Goal: Answer question/provide support: Share knowledge or assist other users

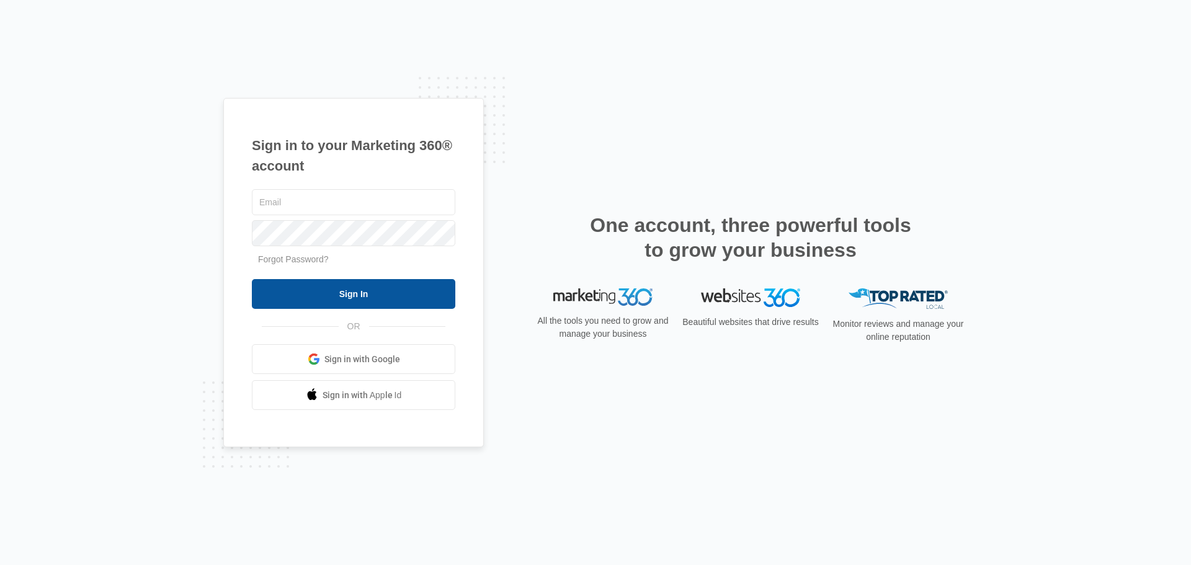
type input "[EMAIL_ADDRESS][DOMAIN_NAME]"
click at [362, 282] on input "Sign In" at bounding box center [353, 294] width 203 height 30
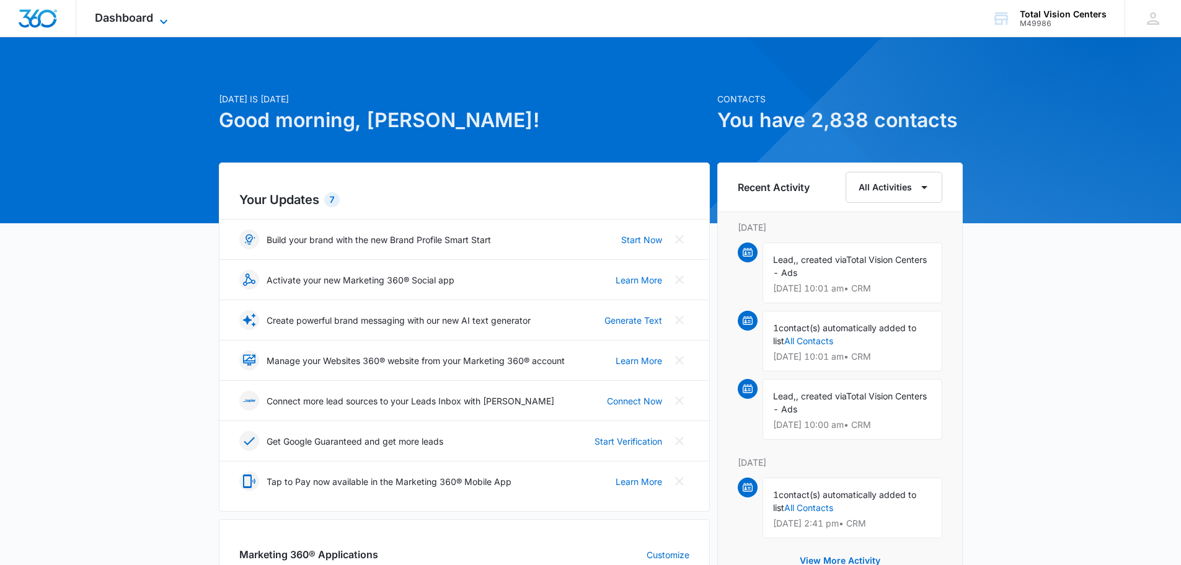
click at [148, 19] on span "Dashboard" at bounding box center [124, 17] width 58 height 13
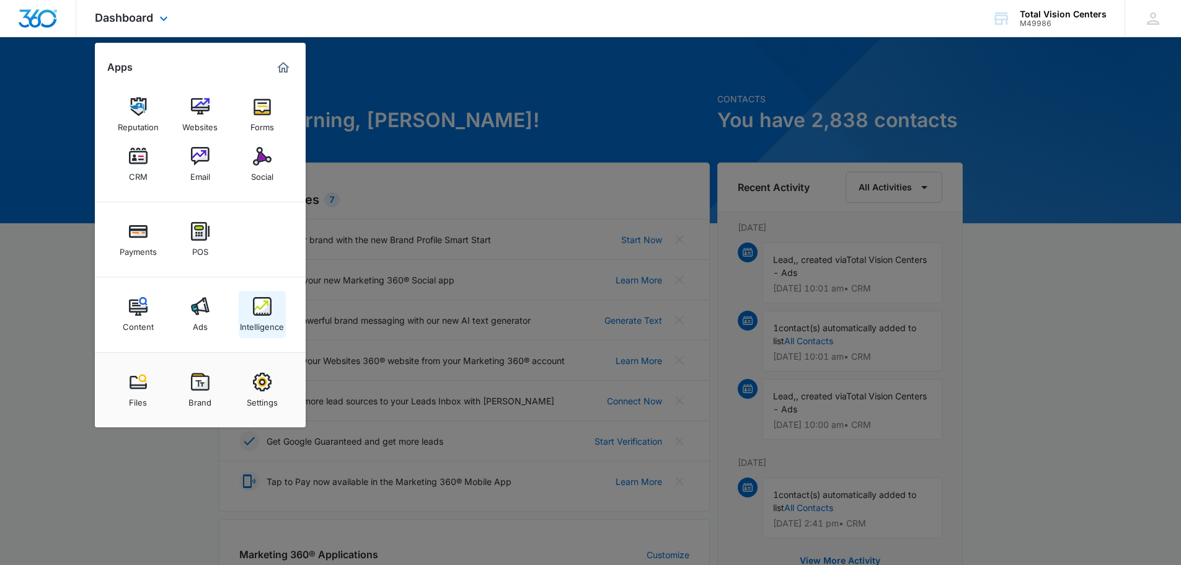
click at [258, 315] on img at bounding box center [262, 306] width 19 height 19
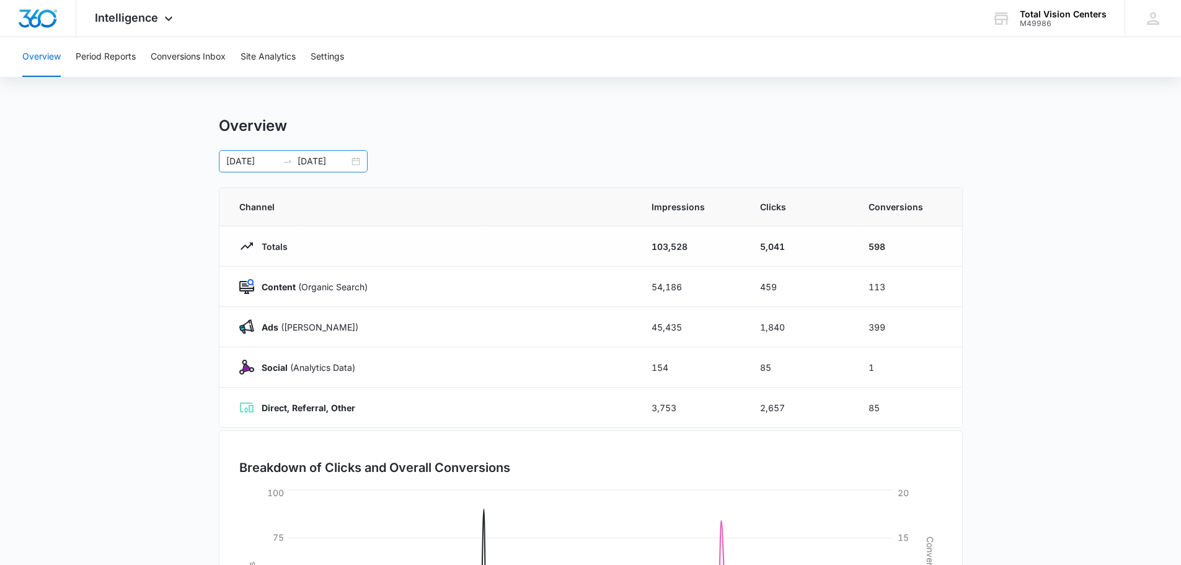
click at [357, 161] on div "[DATE] [DATE]" at bounding box center [293, 161] width 149 height 22
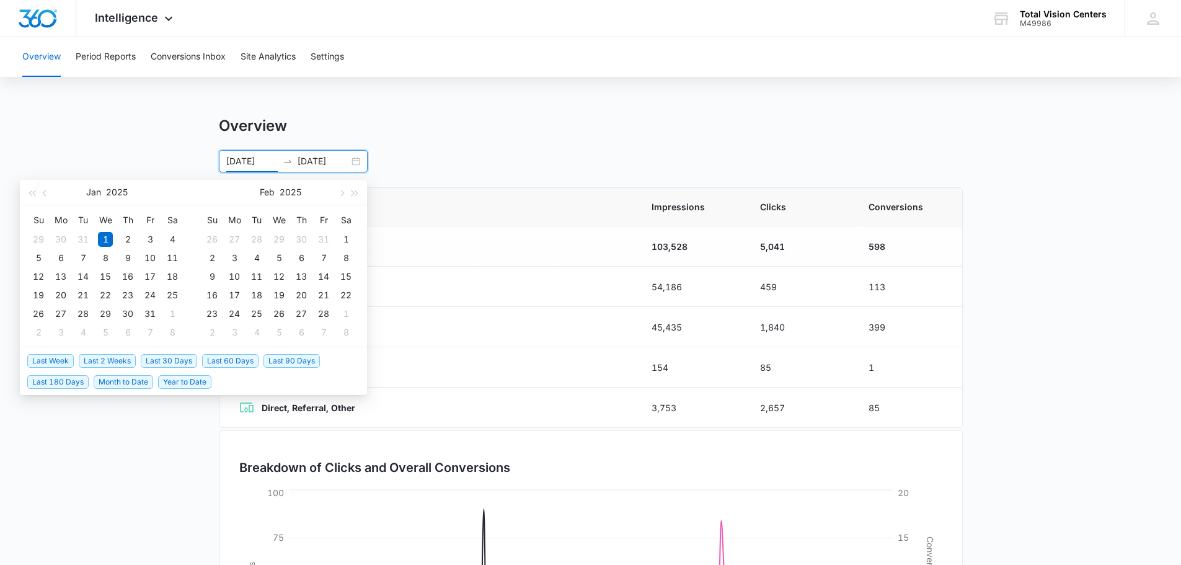
click at [246, 358] on span "Last 60 Days" at bounding box center [230, 361] width 56 height 14
type input "[DATE]"
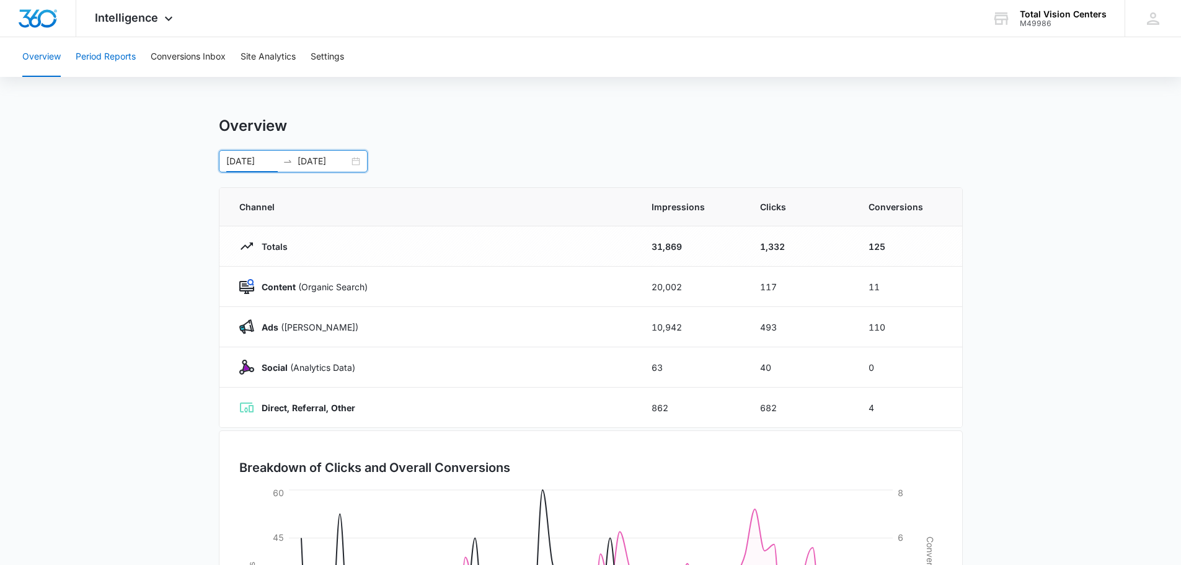
click at [125, 58] on button "Period Reports" at bounding box center [106, 57] width 60 height 40
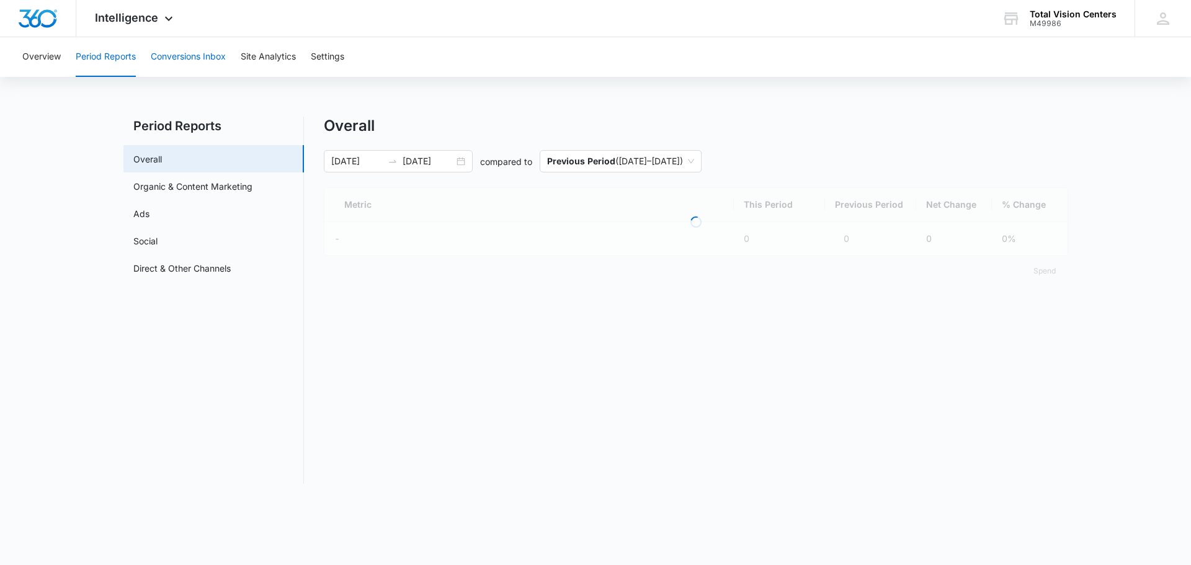
click at [186, 53] on button "Conversions Inbox" at bounding box center [188, 57] width 75 height 40
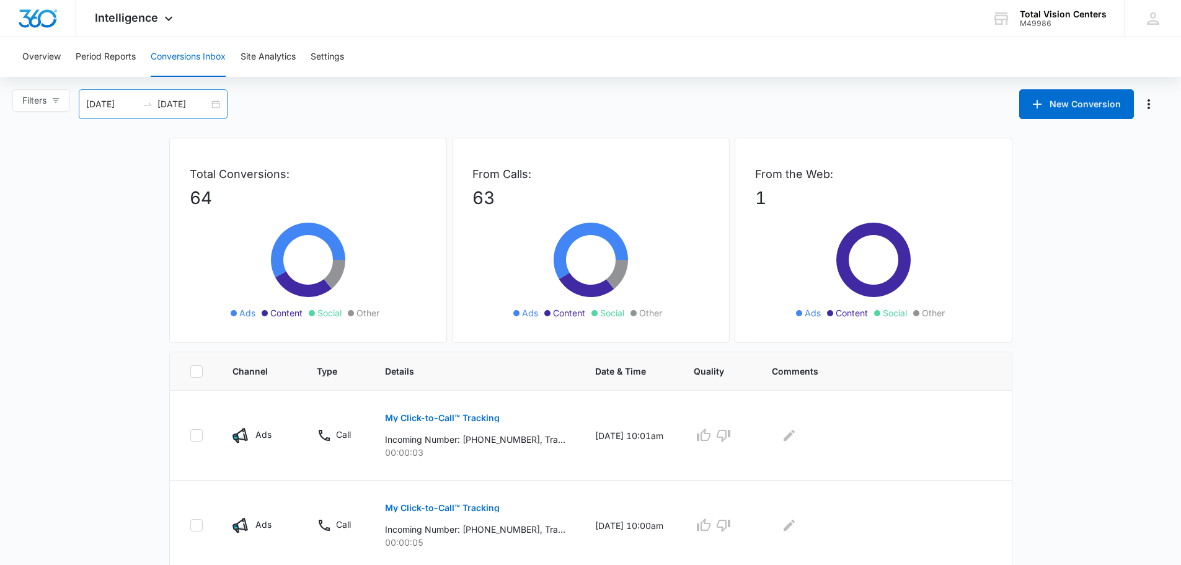
click at [223, 106] on div "[DATE] [DATE]" at bounding box center [153, 104] width 149 height 30
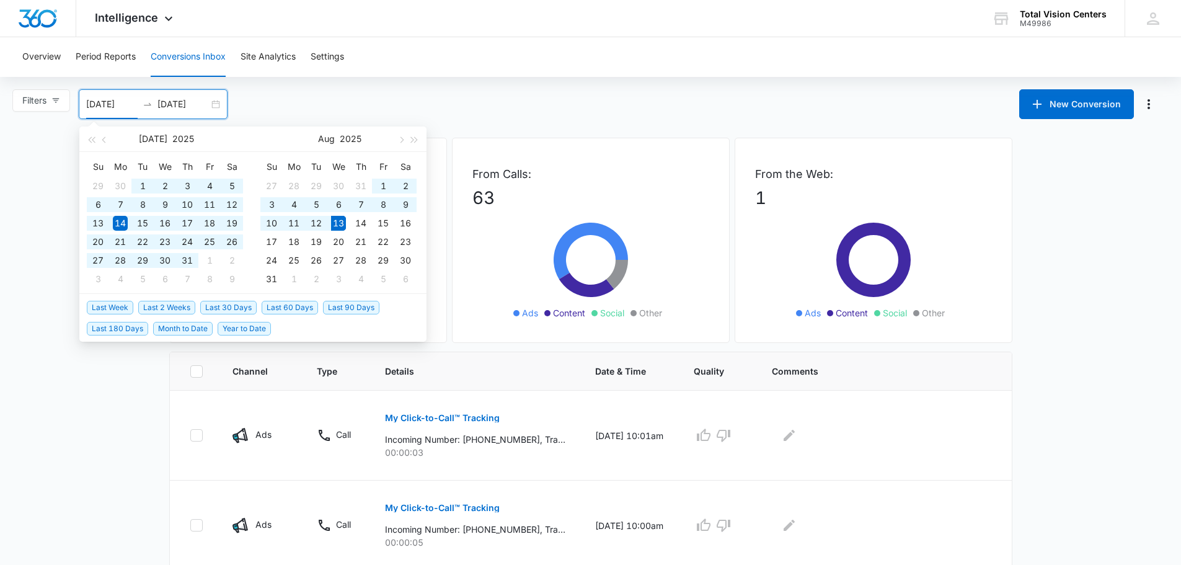
click at [301, 306] on span "Last 60 Days" at bounding box center [290, 308] width 56 height 14
type input "[DATE]"
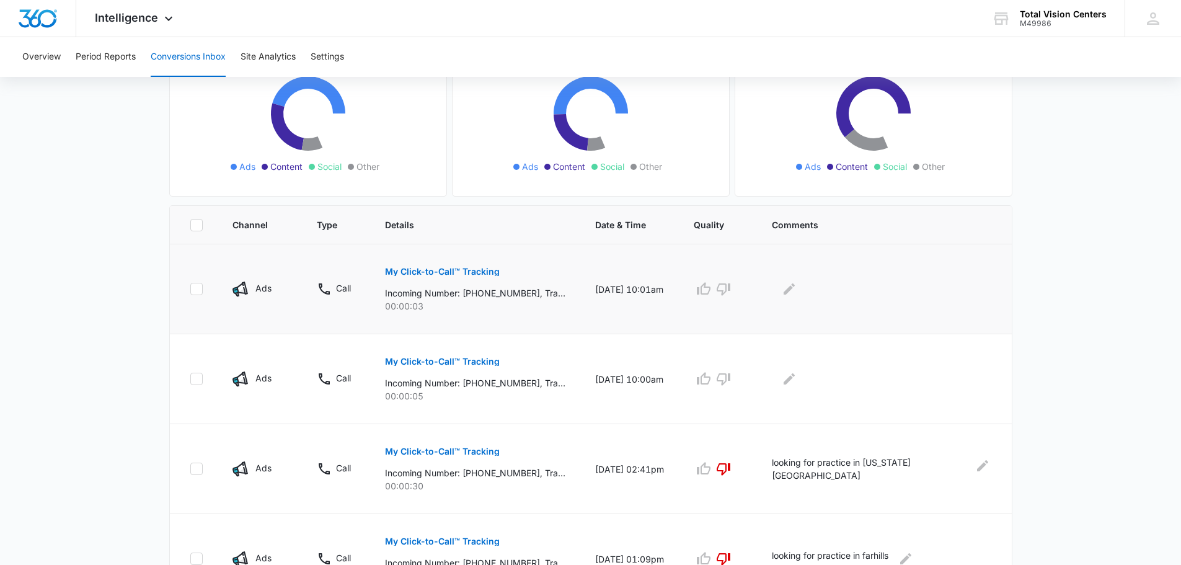
scroll to position [186, 0]
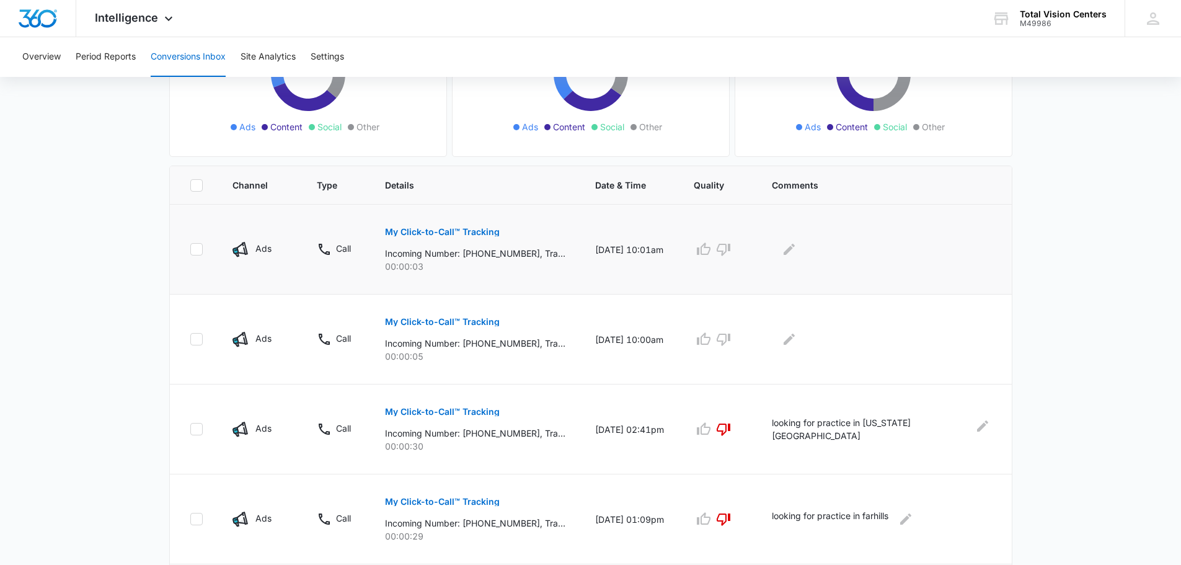
click at [467, 232] on p "My Click-to-Call™ Tracking" at bounding box center [442, 232] width 115 height 9
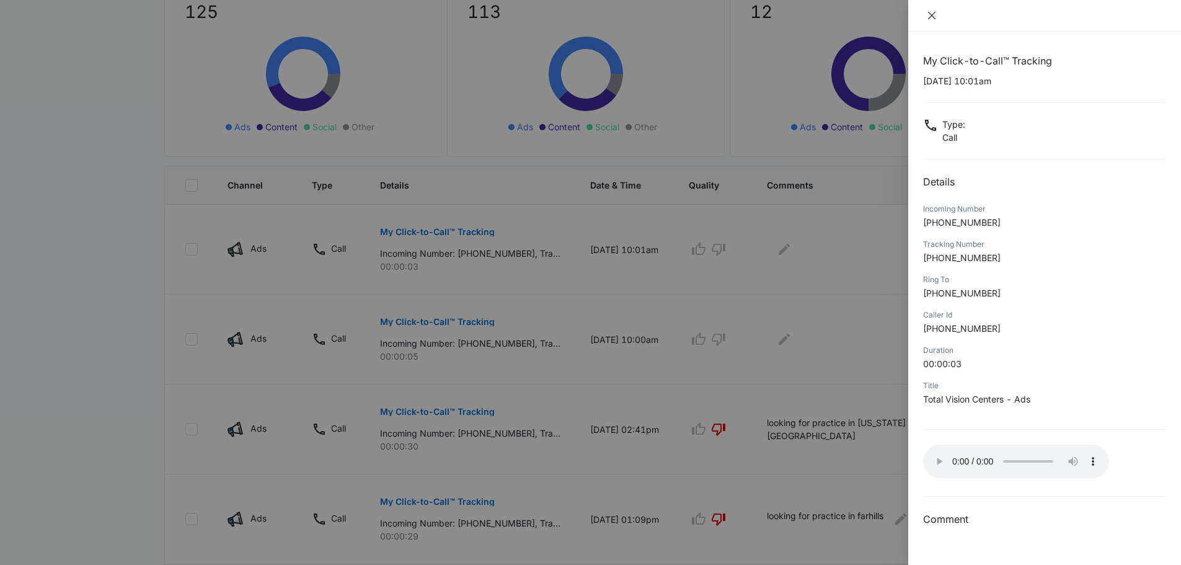
click at [931, 17] on icon "close" at bounding box center [931, 15] width 7 height 7
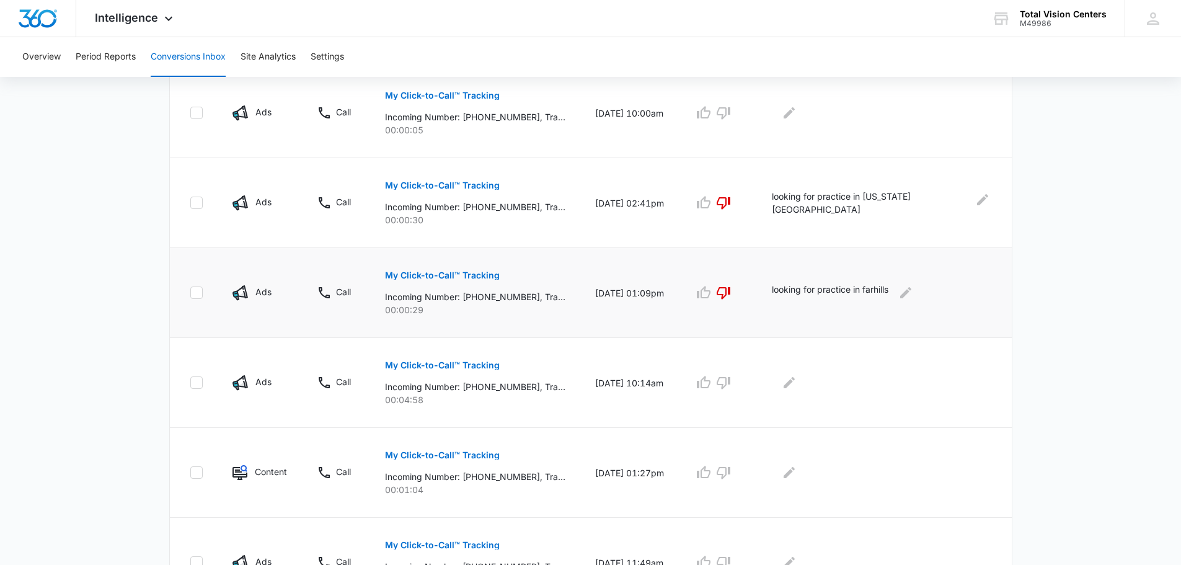
scroll to position [434, 0]
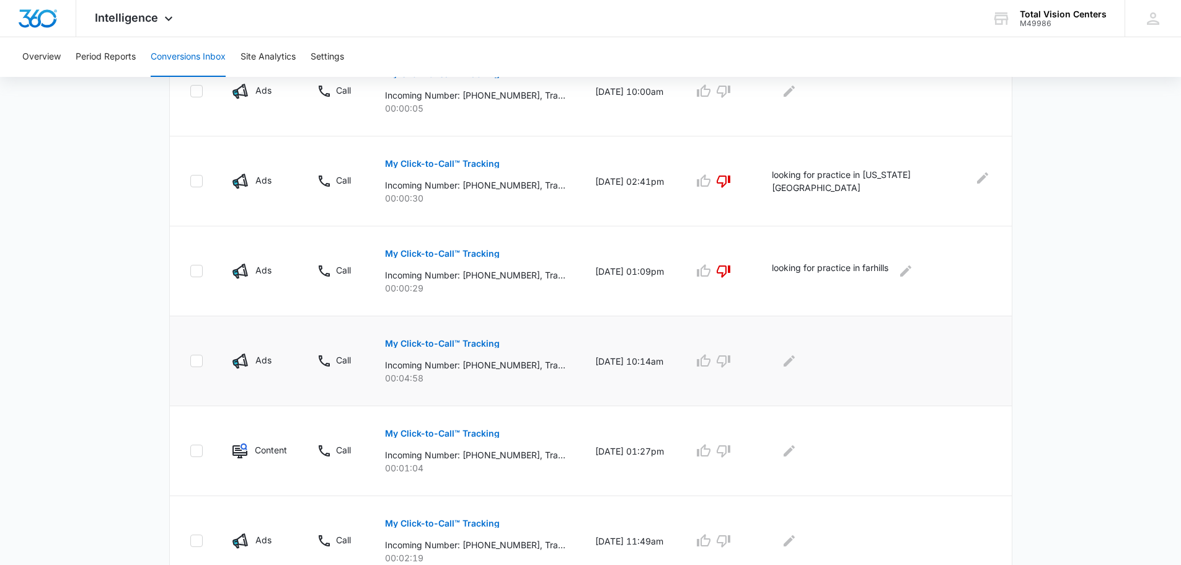
click at [487, 345] on p "My Click-to-Call™ Tracking" at bounding box center [442, 343] width 115 height 9
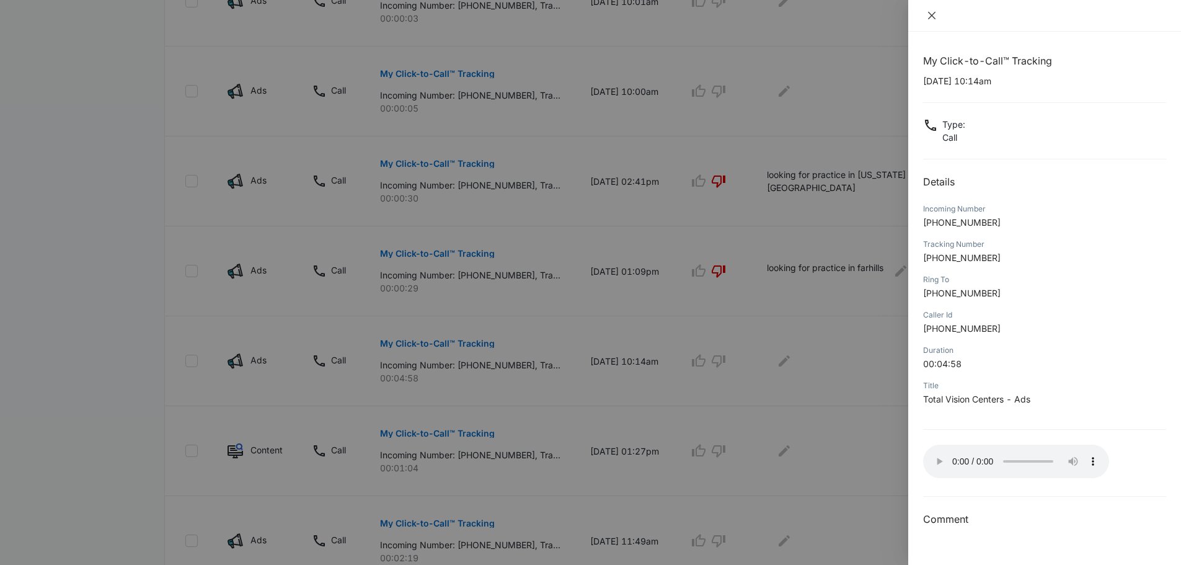
click at [930, 12] on icon "close" at bounding box center [931, 15] width 7 height 7
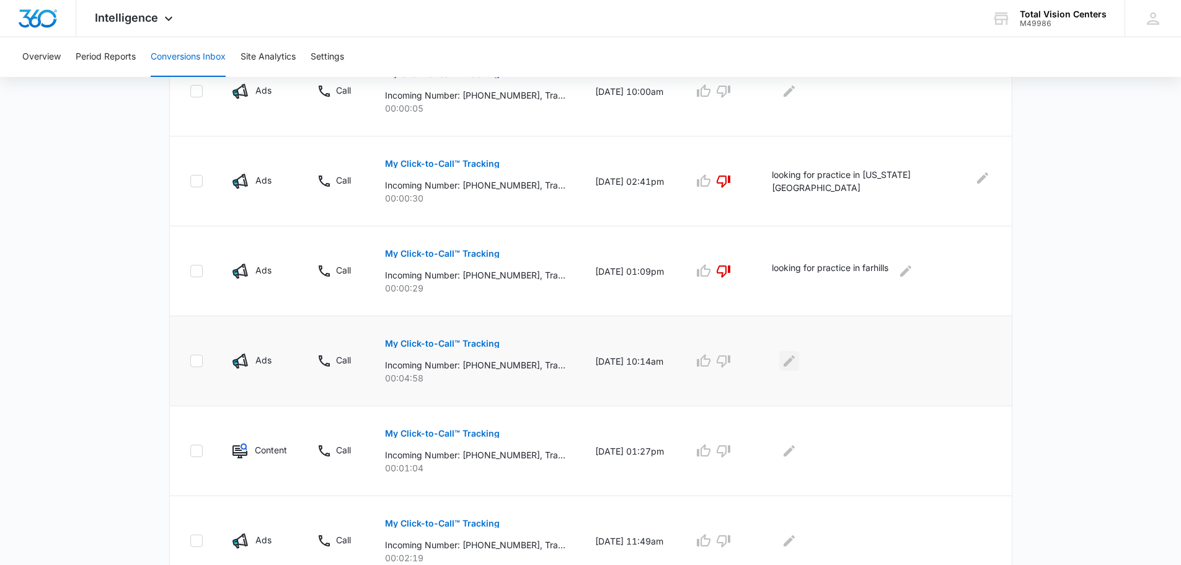
click at [797, 364] on icon "Edit Comments" at bounding box center [789, 360] width 15 height 15
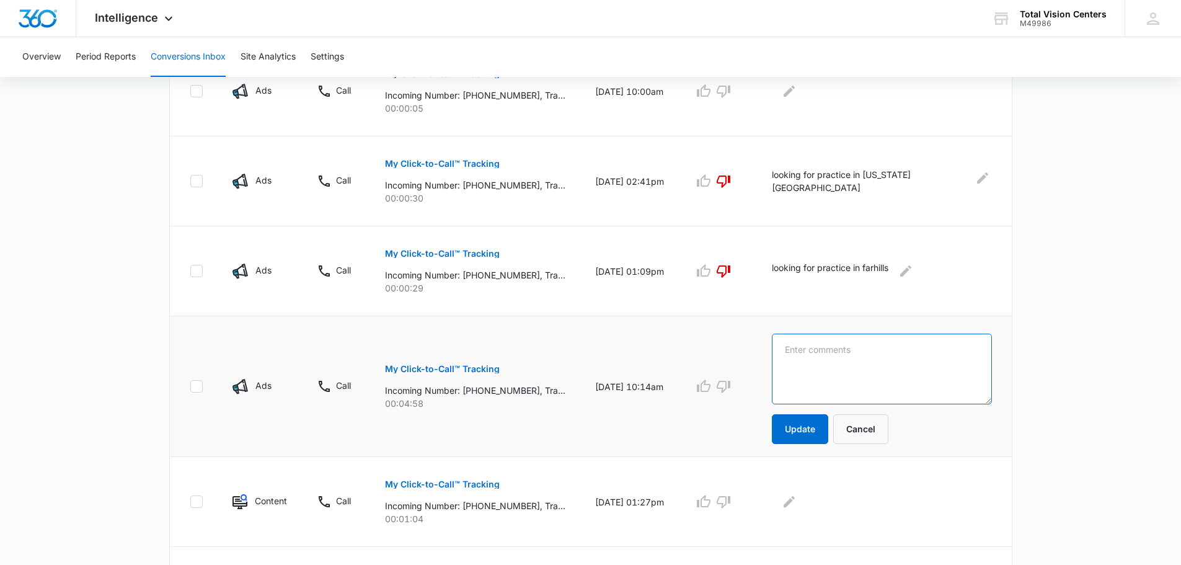
click at [851, 368] on textarea at bounding box center [882, 369] width 220 height 71
type textarea "pt calling for directions"
click at [824, 427] on button "Update" at bounding box center [800, 429] width 56 height 30
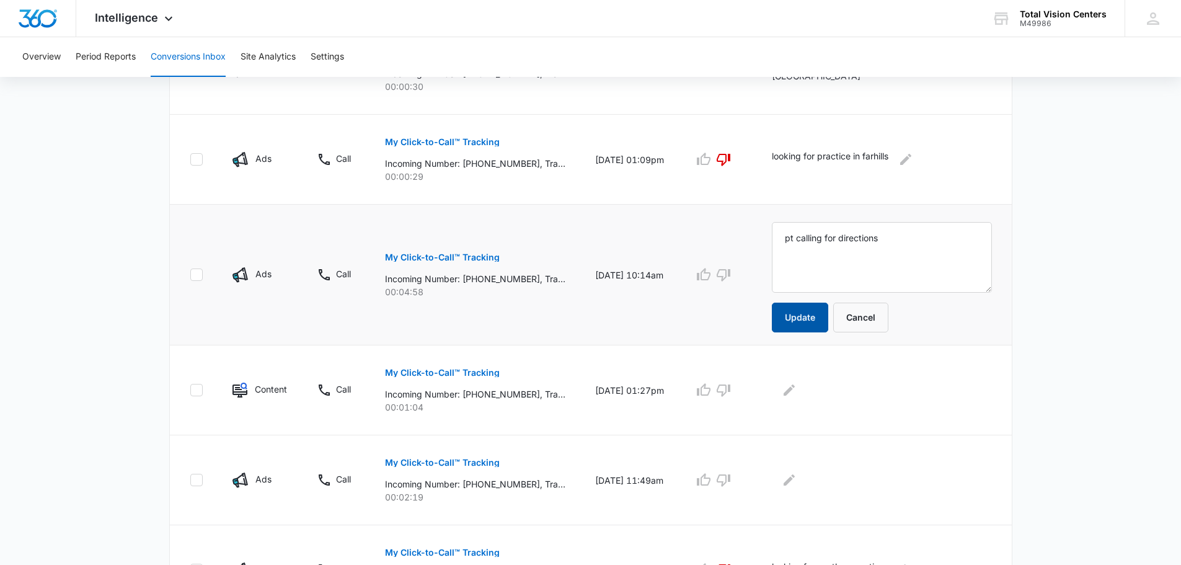
scroll to position [558, 0]
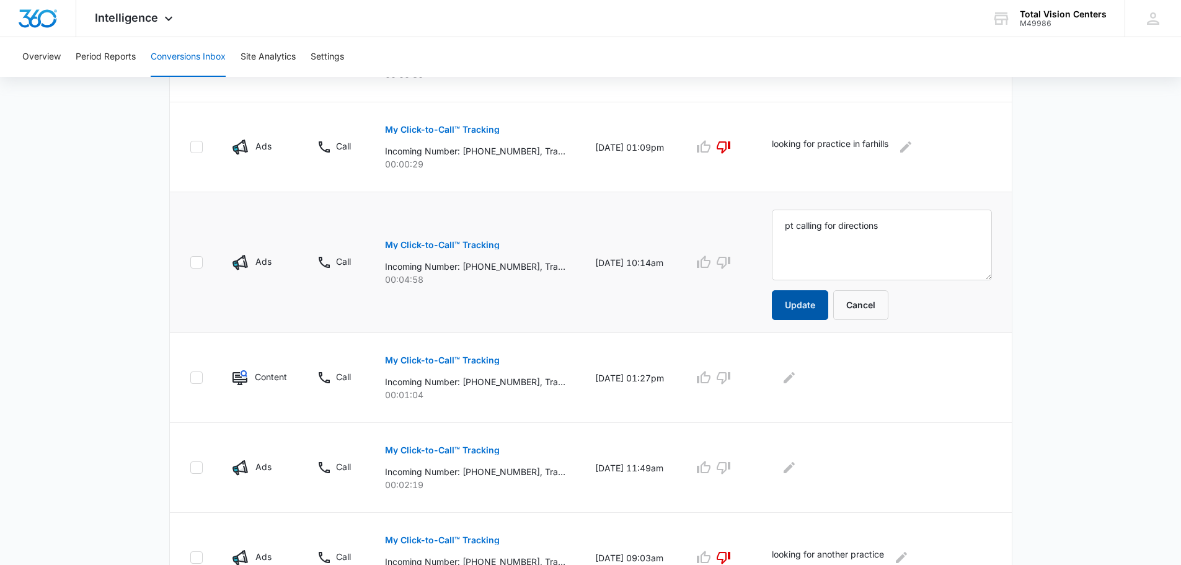
click at [815, 305] on button "Update" at bounding box center [800, 305] width 56 height 30
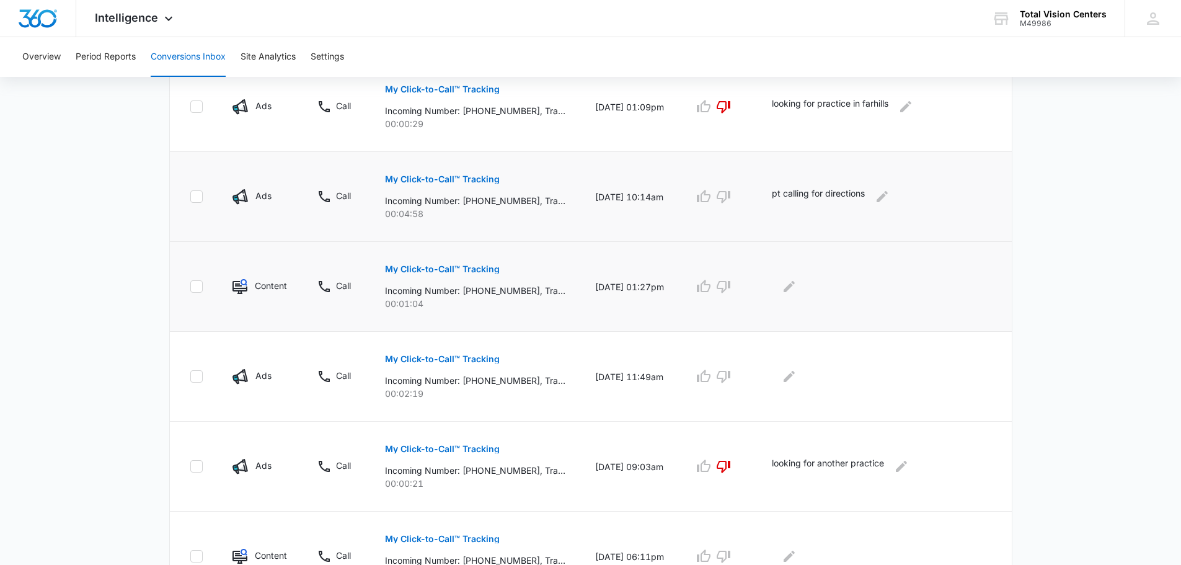
scroll to position [620, 0]
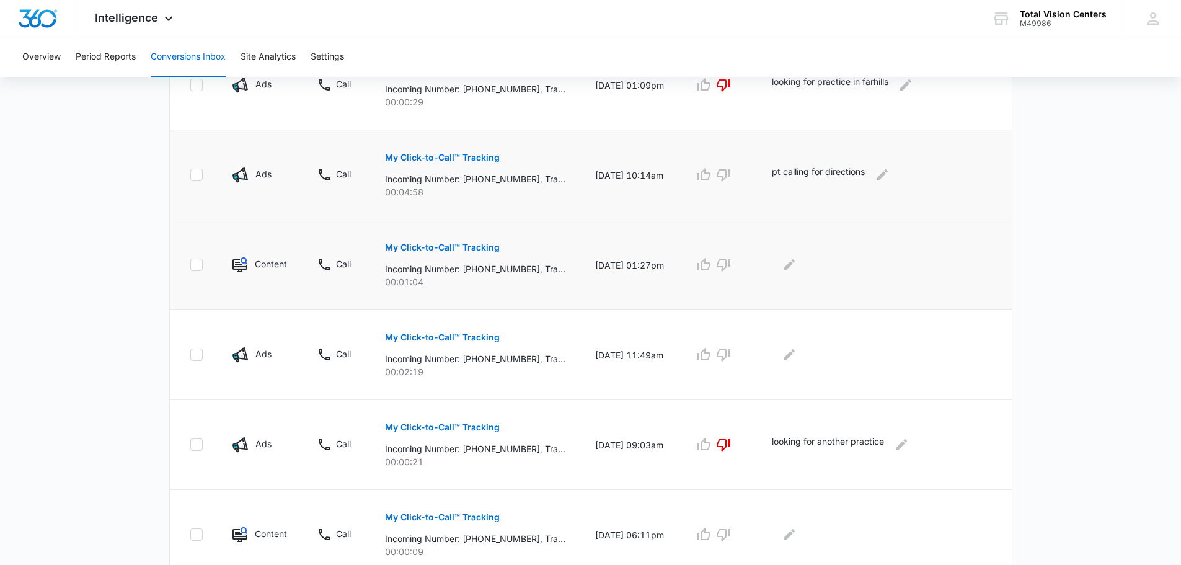
click at [484, 247] on p "My Click-to-Call™ Tracking" at bounding box center [442, 247] width 115 height 9
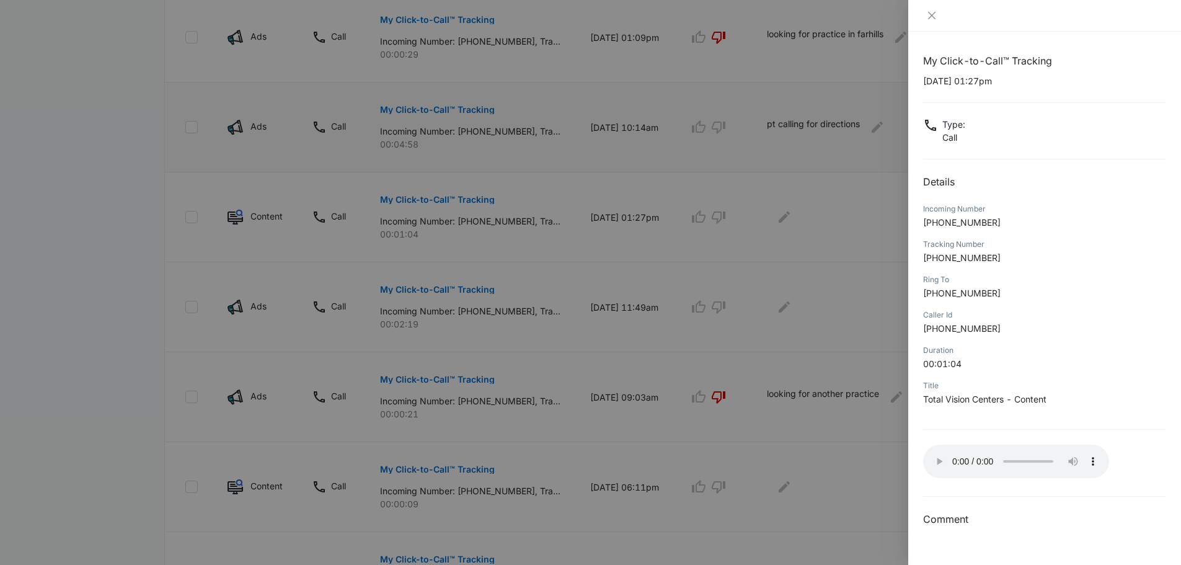
scroll to position [562, 0]
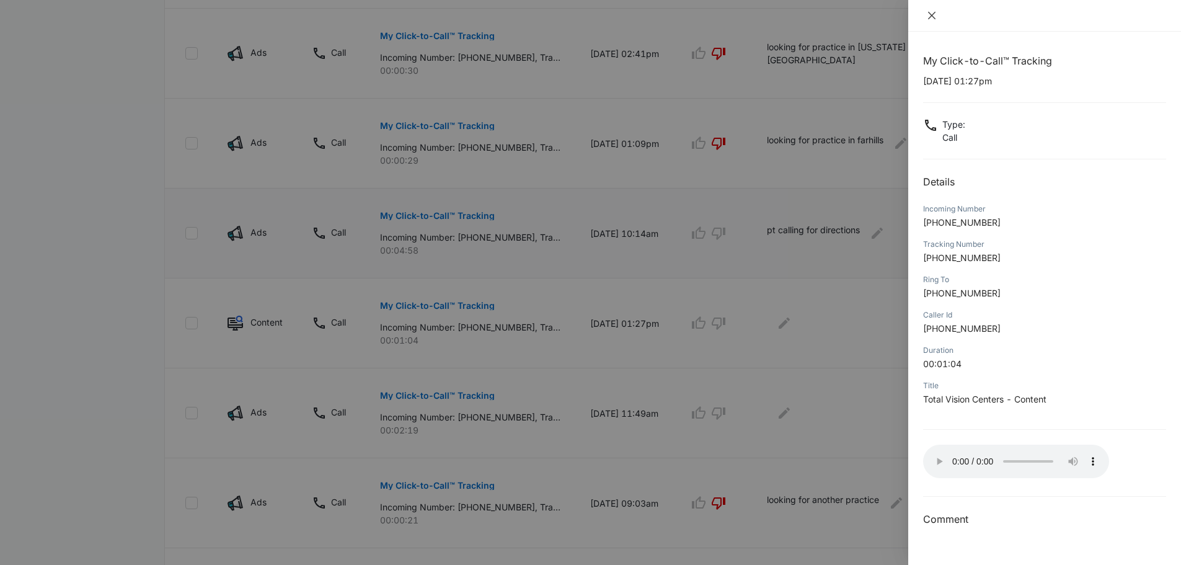
click at [930, 16] on icon "close" at bounding box center [932, 16] width 10 height 10
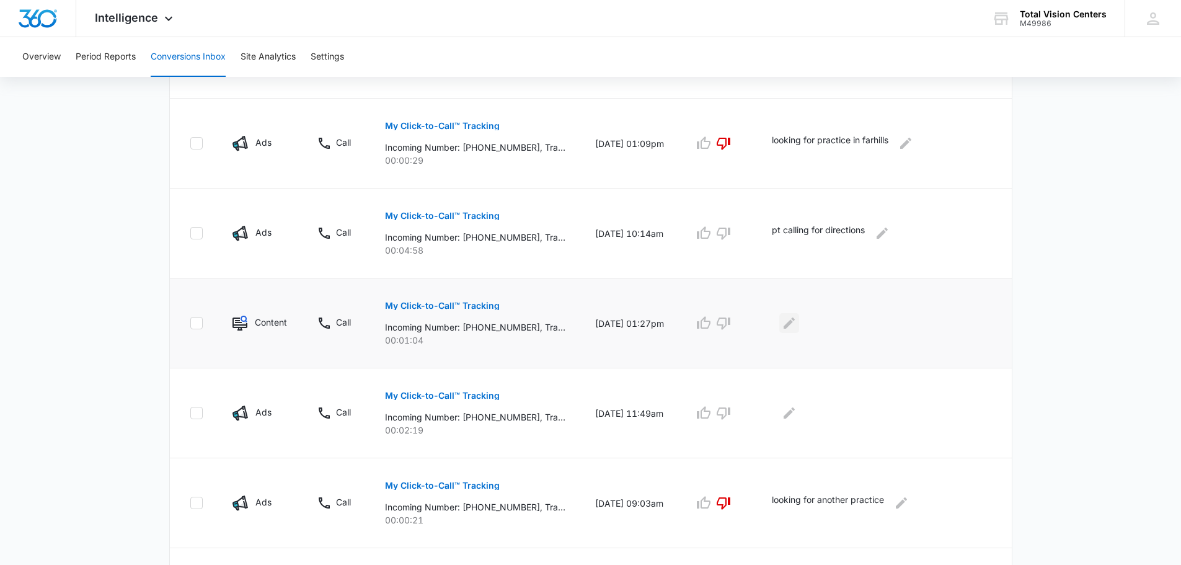
click at [795, 325] on icon "Edit Comments" at bounding box center [789, 323] width 11 height 11
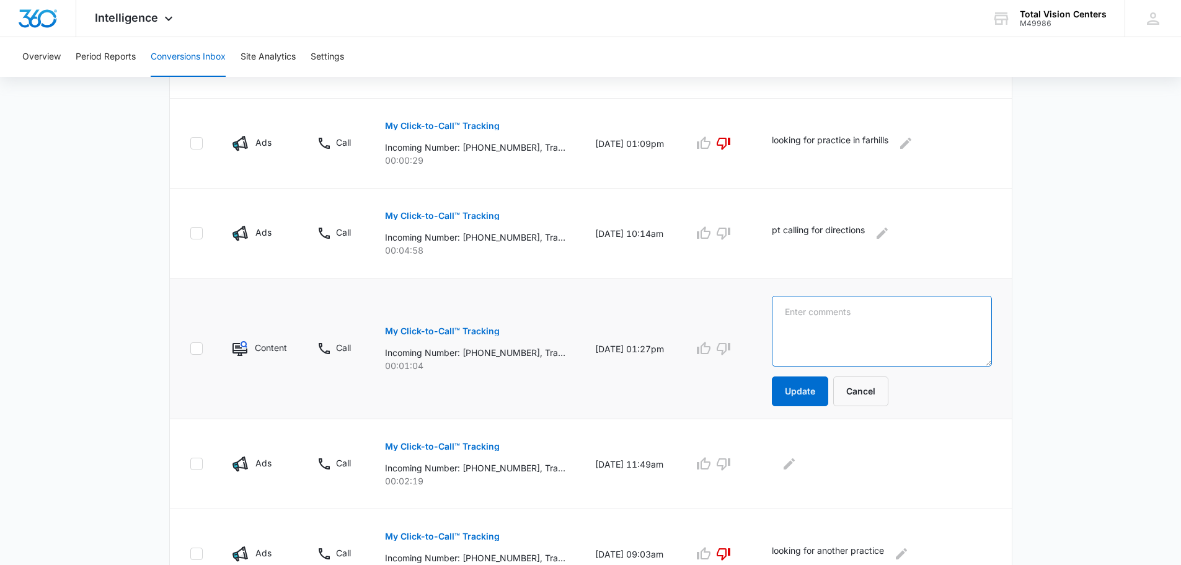
click at [838, 328] on textarea at bounding box center [882, 331] width 220 height 71
type textarea "calling for info"
click at [823, 394] on button "Update" at bounding box center [800, 391] width 56 height 30
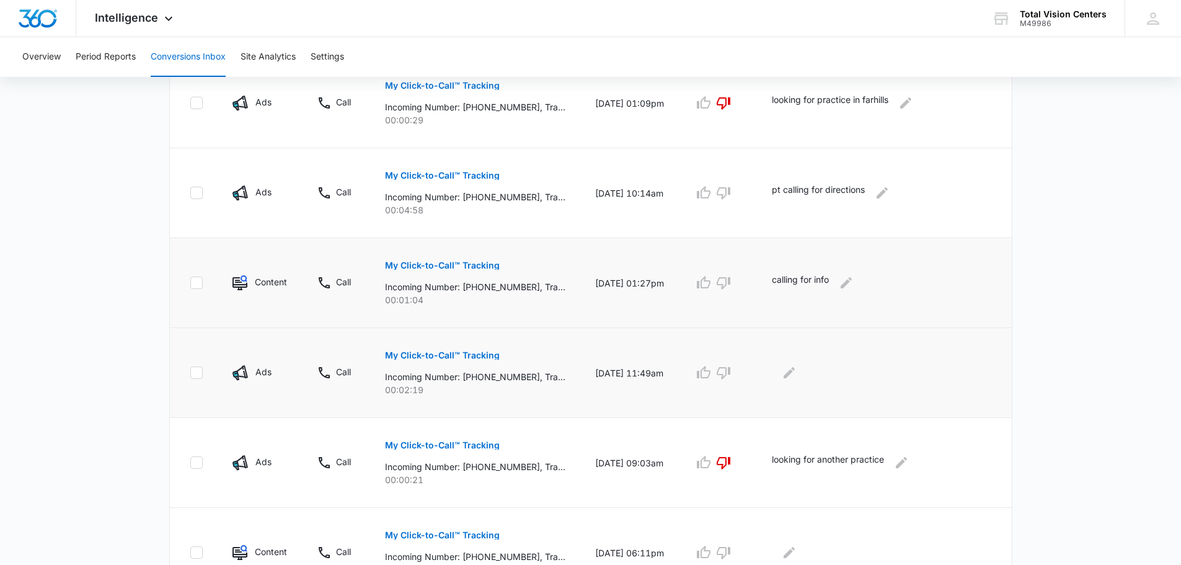
scroll to position [624, 0]
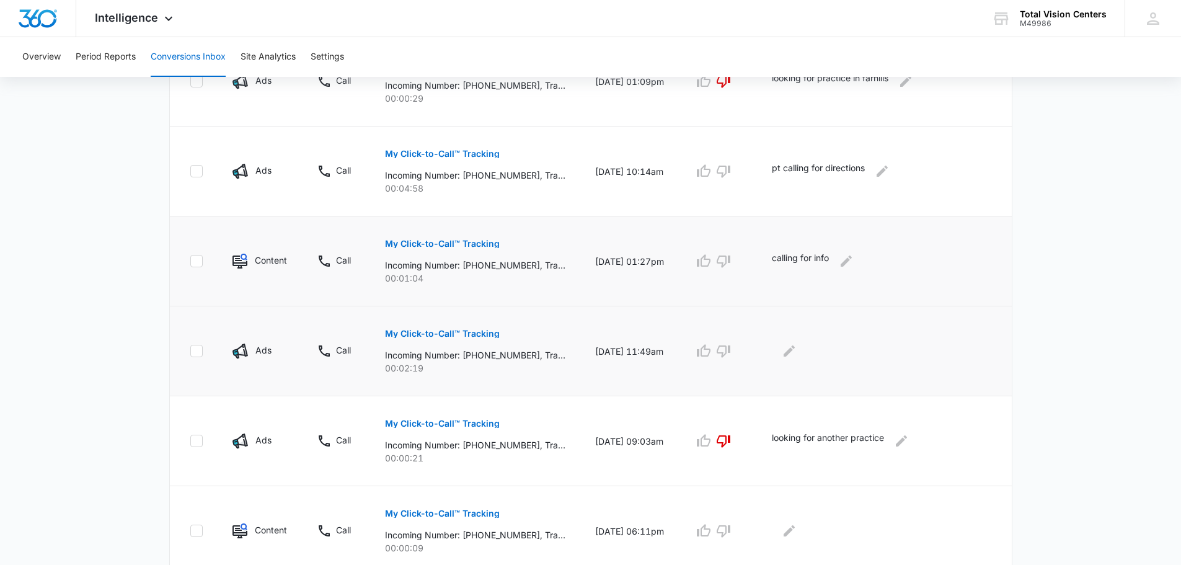
click at [446, 334] on p "My Click-to-Call™ Tracking" at bounding box center [442, 333] width 115 height 9
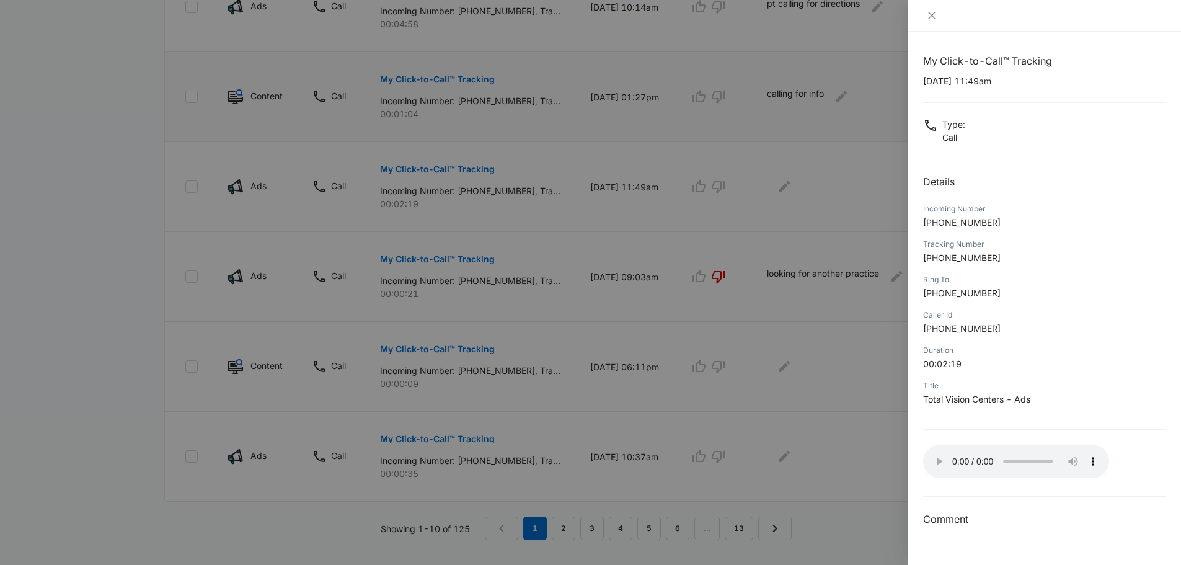
scroll to position [810, 0]
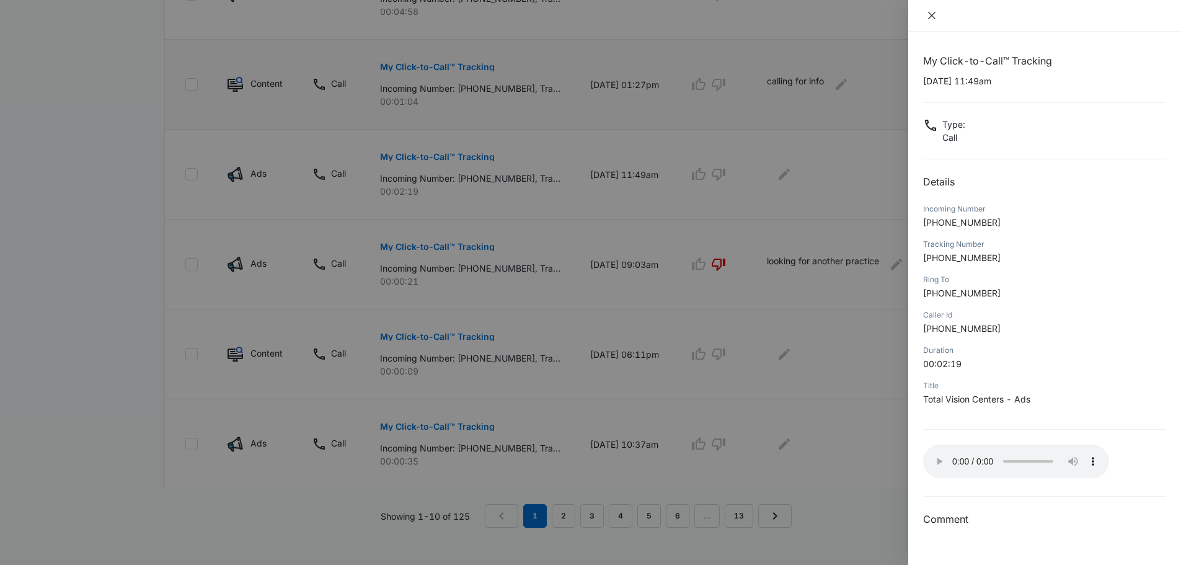
click at [930, 16] on icon "close" at bounding box center [932, 16] width 10 height 10
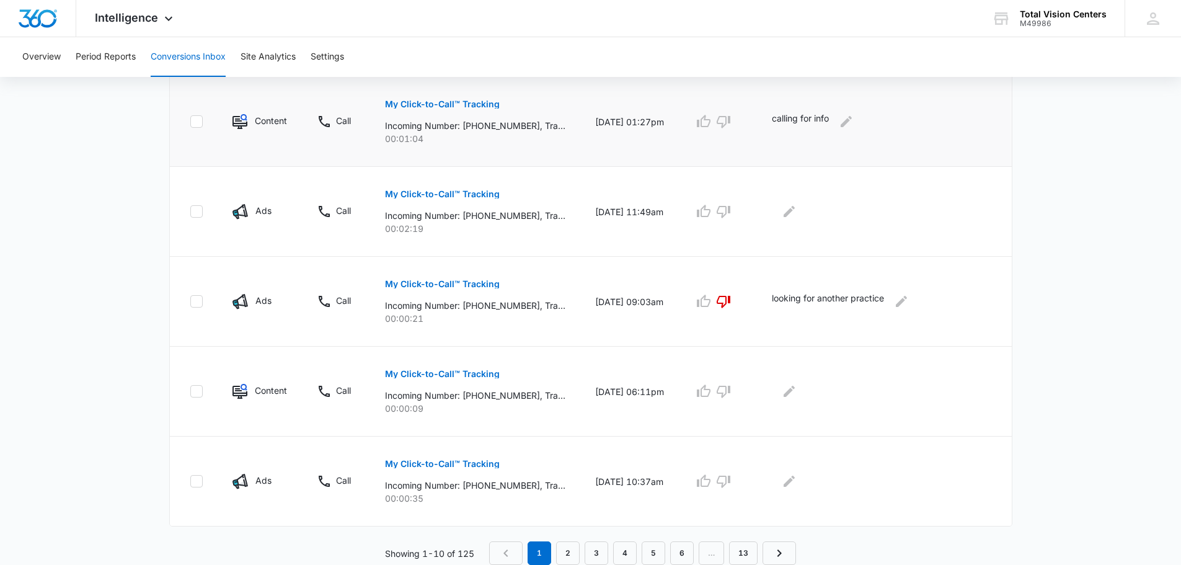
scroll to position [763, 0]
click at [711, 210] on icon "button" at bounding box center [704, 211] width 14 height 12
click at [797, 217] on icon "Edit Comments" at bounding box center [789, 211] width 15 height 15
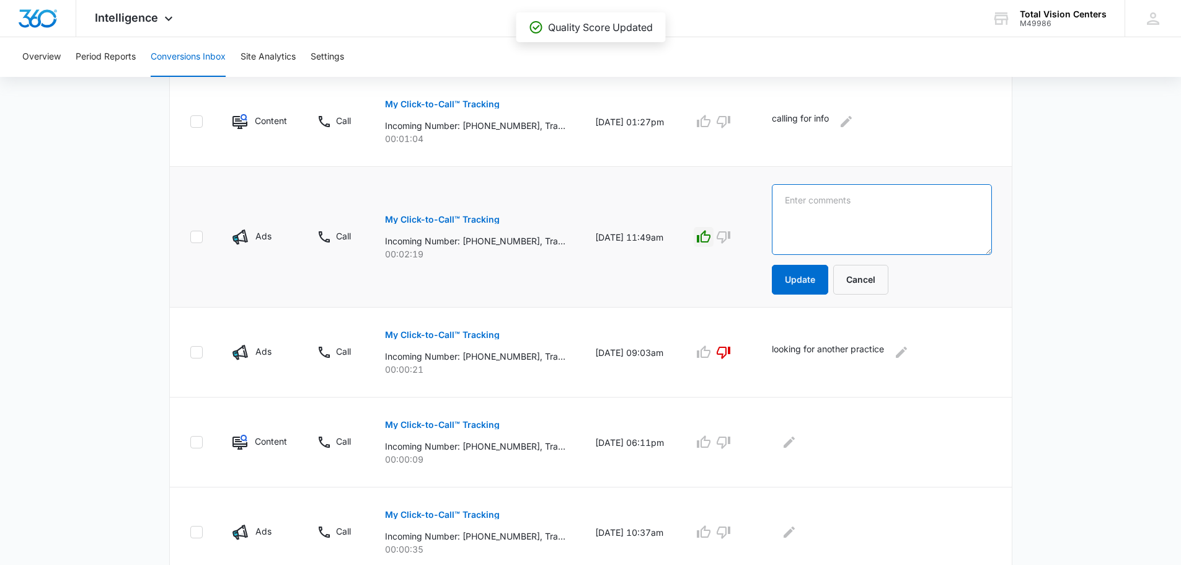
click at [868, 225] on textarea at bounding box center [882, 219] width 220 height 71
type textarea "booked appt"
click at [820, 275] on button "Update" at bounding box center [800, 280] width 56 height 30
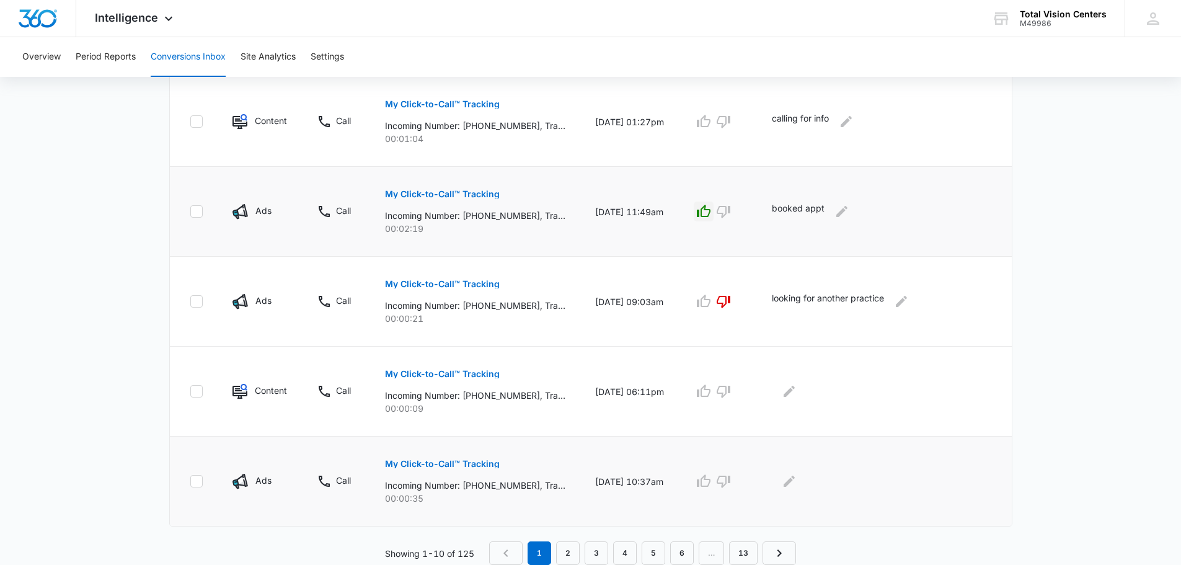
click at [482, 462] on p "My Click-to-Call™ Tracking" at bounding box center [442, 464] width 115 height 9
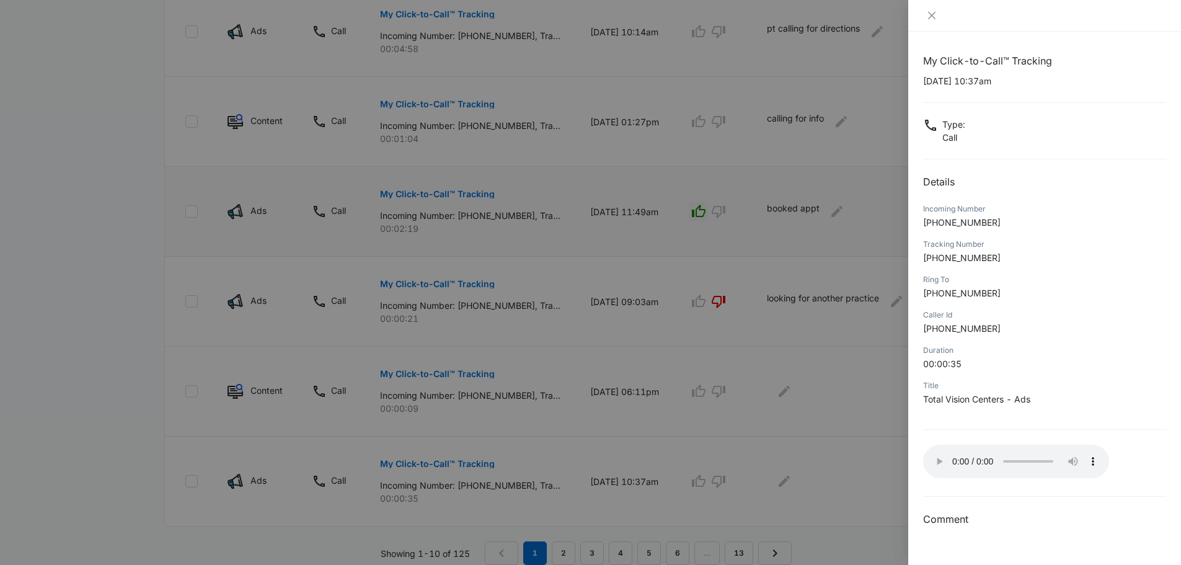
click at [862, 373] on div at bounding box center [590, 282] width 1181 height 565
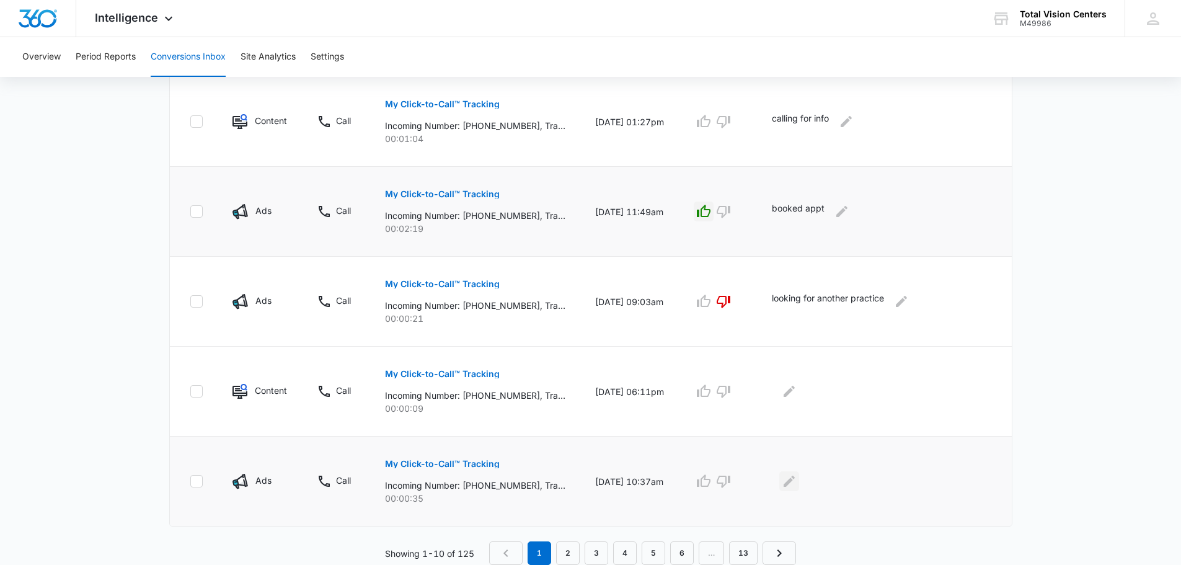
click at [795, 486] on icon "Edit Comments" at bounding box center [789, 481] width 11 height 11
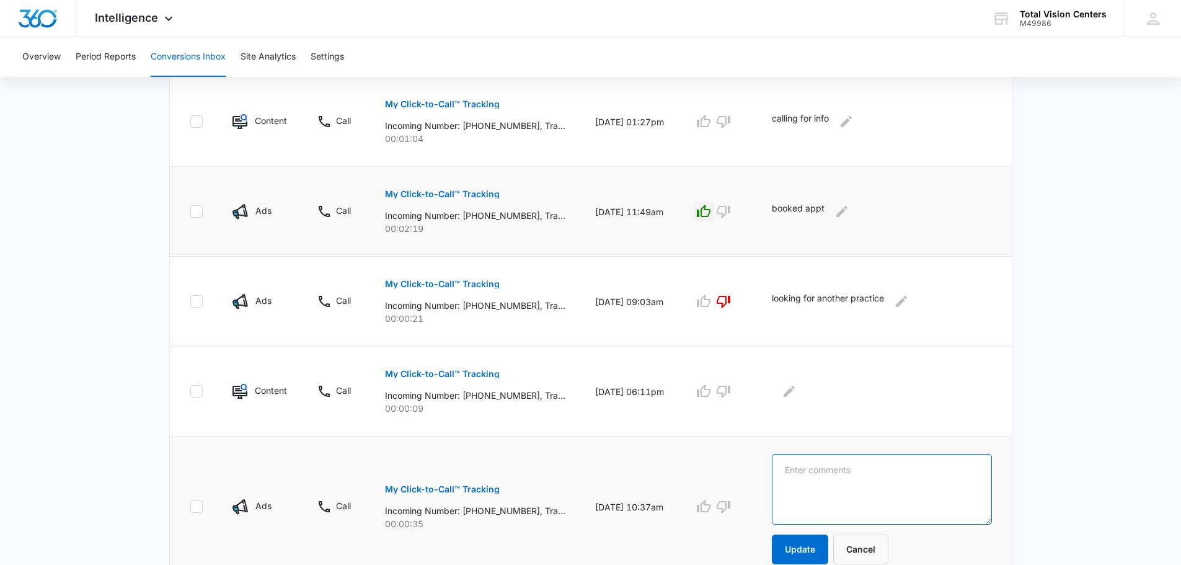
click at [834, 463] on textarea at bounding box center [882, 489] width 220 height 71
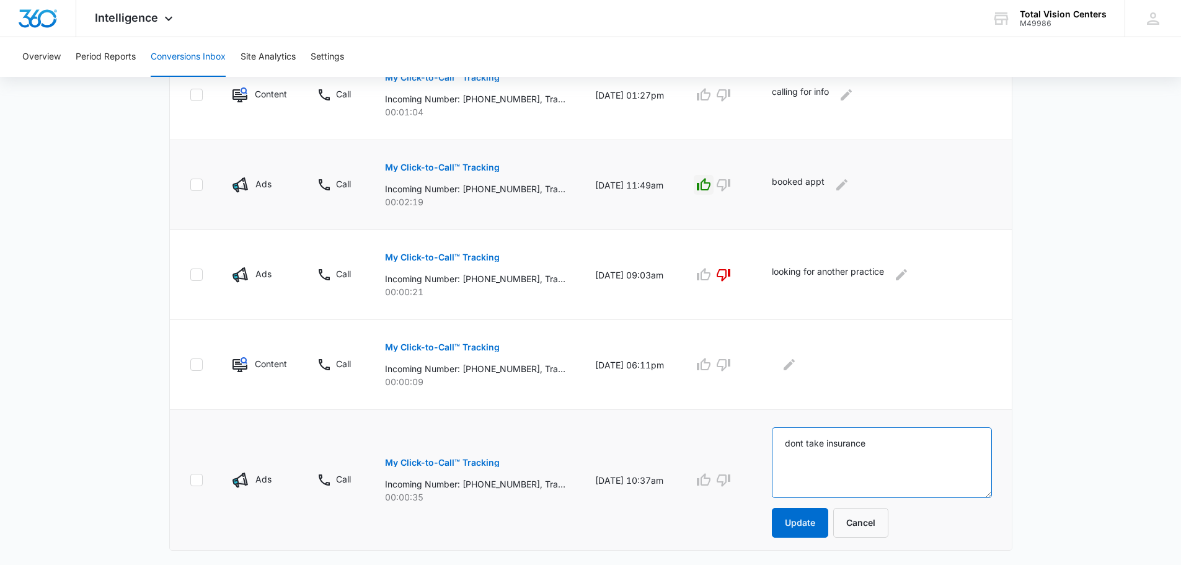
scroll to position [814, 0]
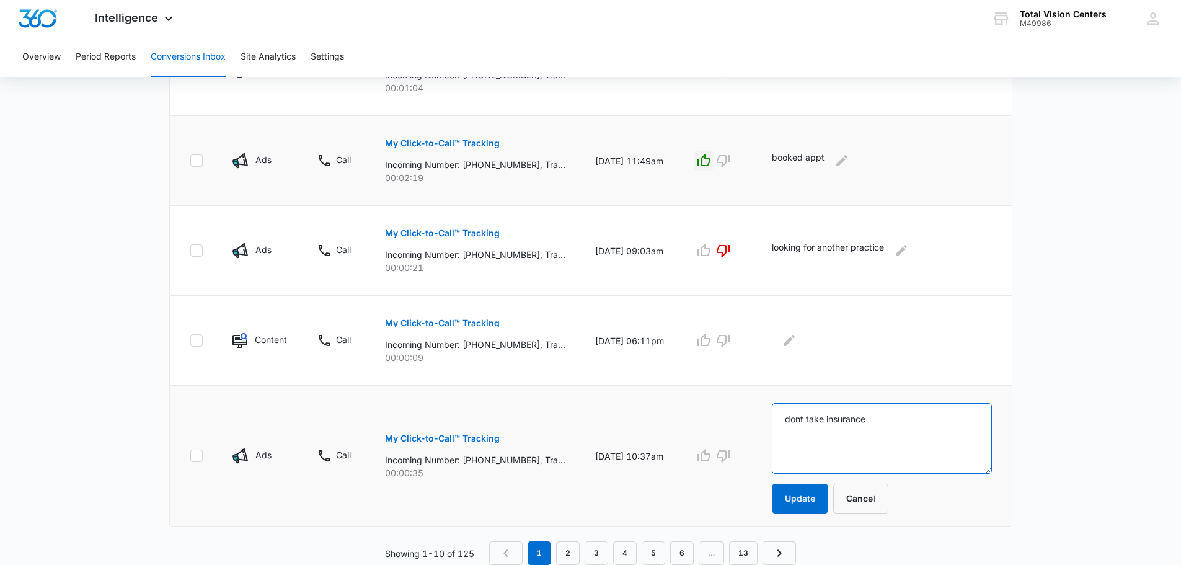
click at [821, 422] on textarea "dont take insurance" at bounding box center [882, 438] width 220 height 71
type textarea "don't take insurance"
click at [826, 497] on button "Update" at bounding box center [800, 499] width 56 height 30
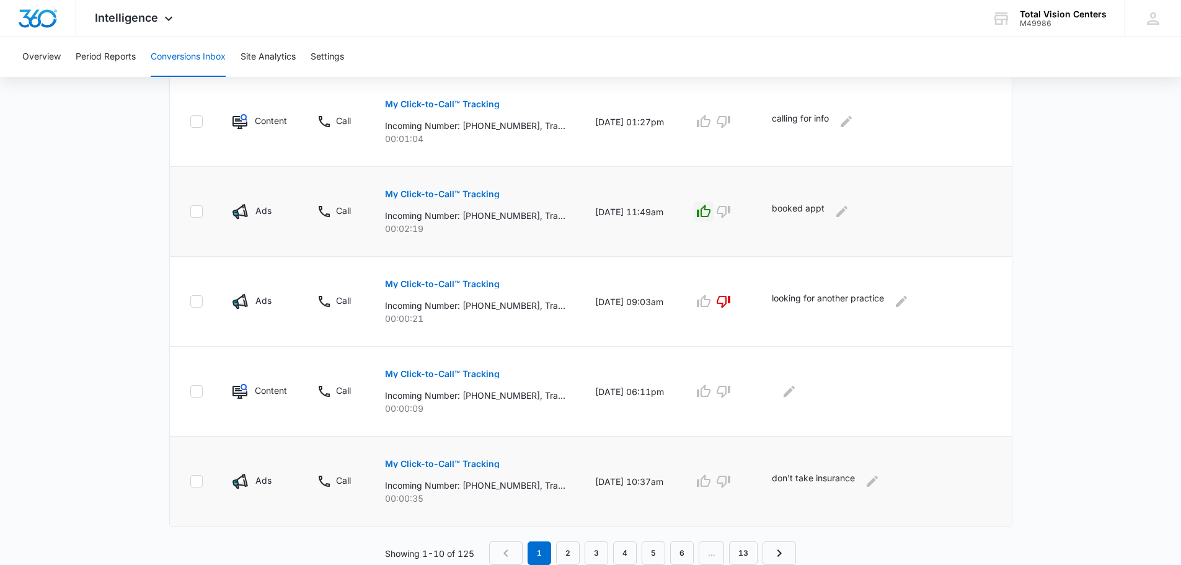
scroll to position [763, 0]
click at [566, 549] on link "2" at bounding box center [568, 553] width 24 height 24
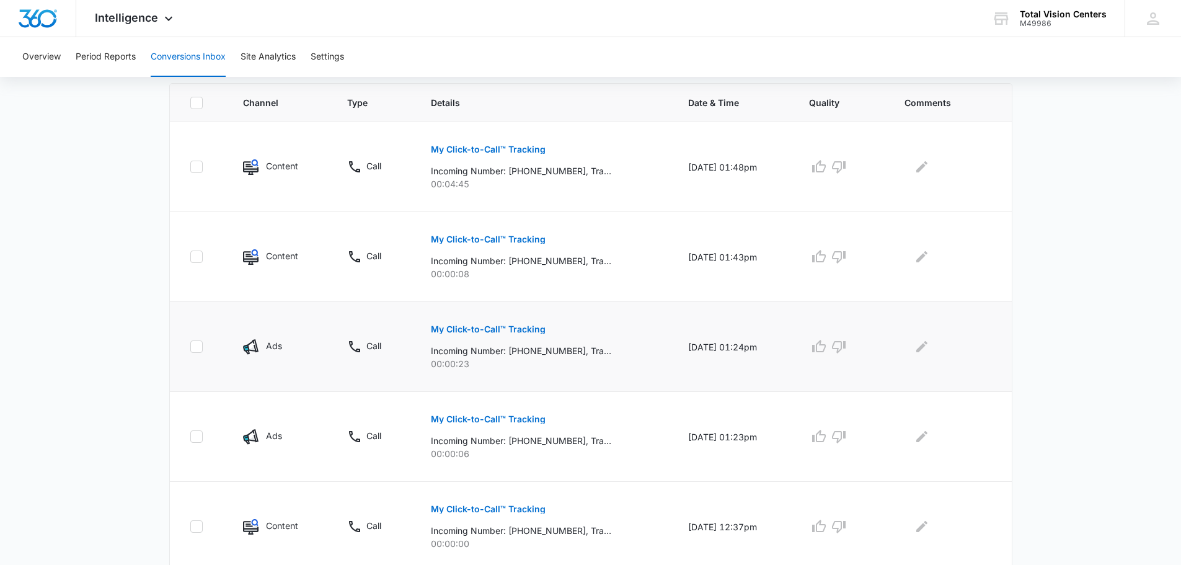
scroll to position [267, 0]
